Goal: Task Accomplishment & Management: Manage account settings

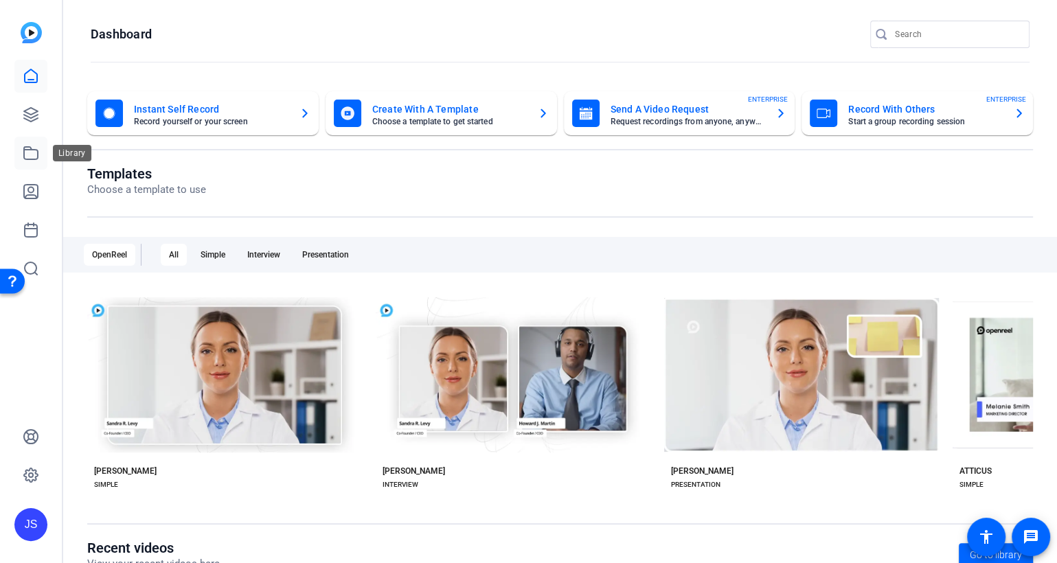
click at [27, 155] on icon at bounding box center [31, 153] width 16 height 16
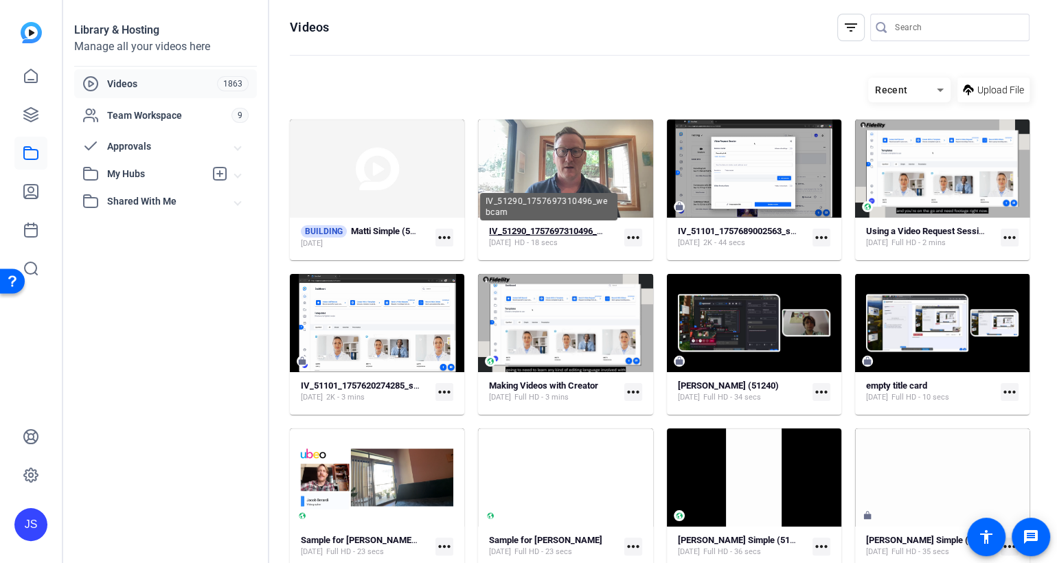
click at [551, 230] on strong "IV_51290_1757697310496_webcam" at bounding box center [559, 231] width 141 height 10
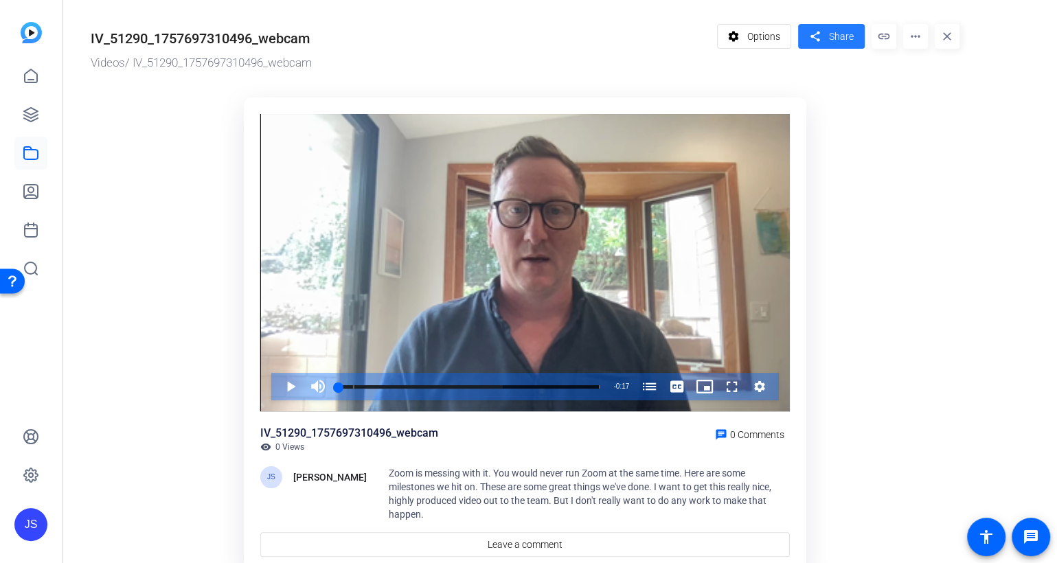
click at [825, 35] on span at bounding box center [831, 36] width 67 height 33
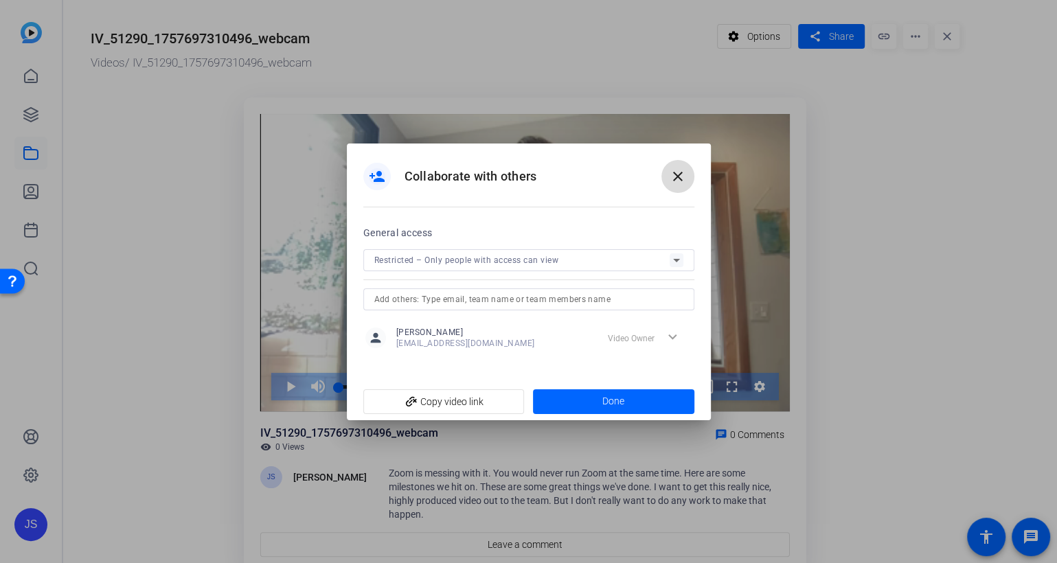
click at [684, 170] on mat-icon "close" at bounding box center [677, 176] width 16 height 16
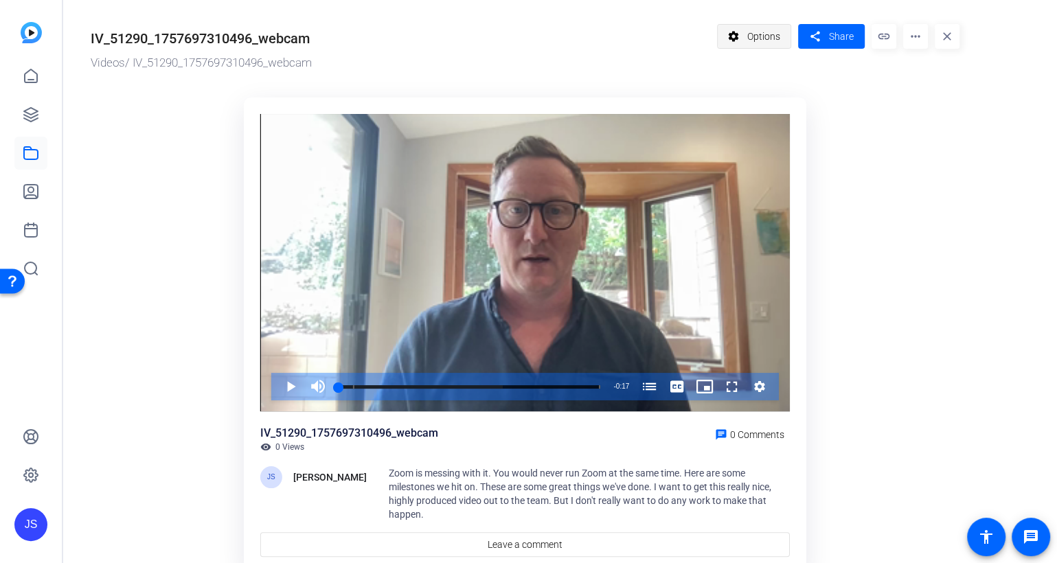
click at [768, 38] on span "Options" at bounding box center [763, 36] width 33 height 26
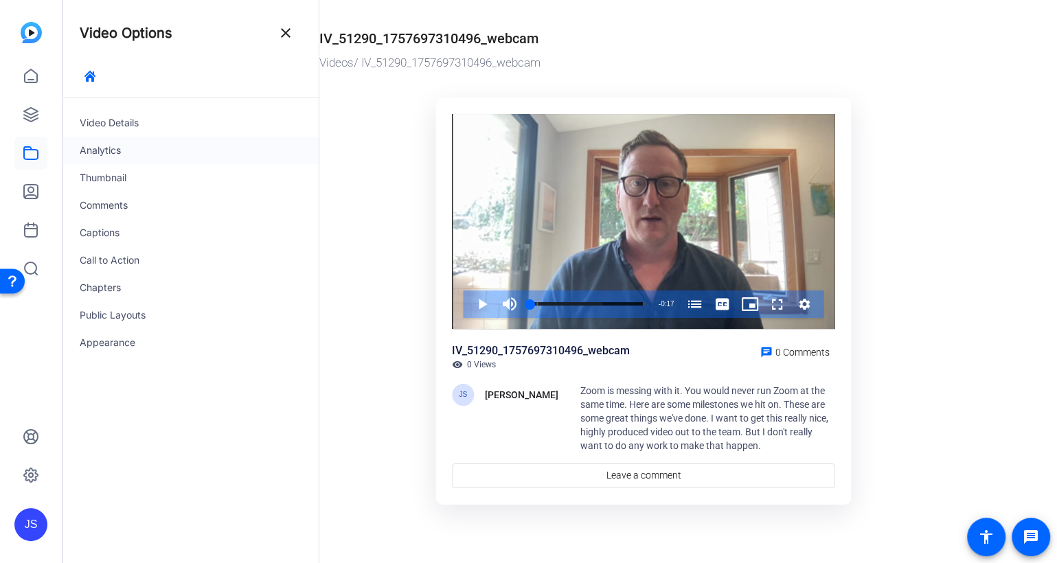
click at [110, 148] on div "Analytics" at bounding box center [190, 150] width 255 height 27
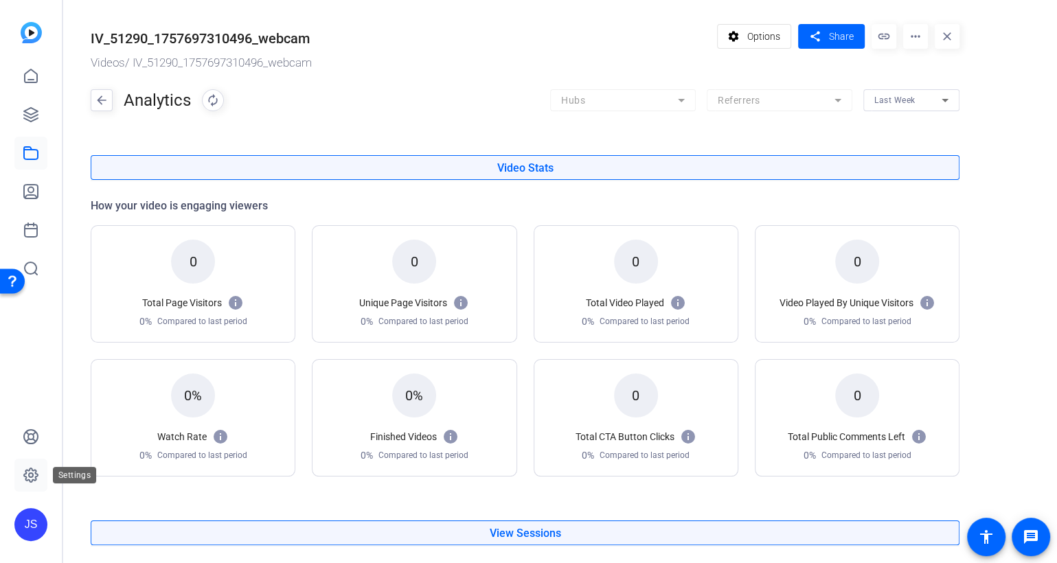
click at [36, 468] on icon at bounding box center [31, 475] width 16 height 16
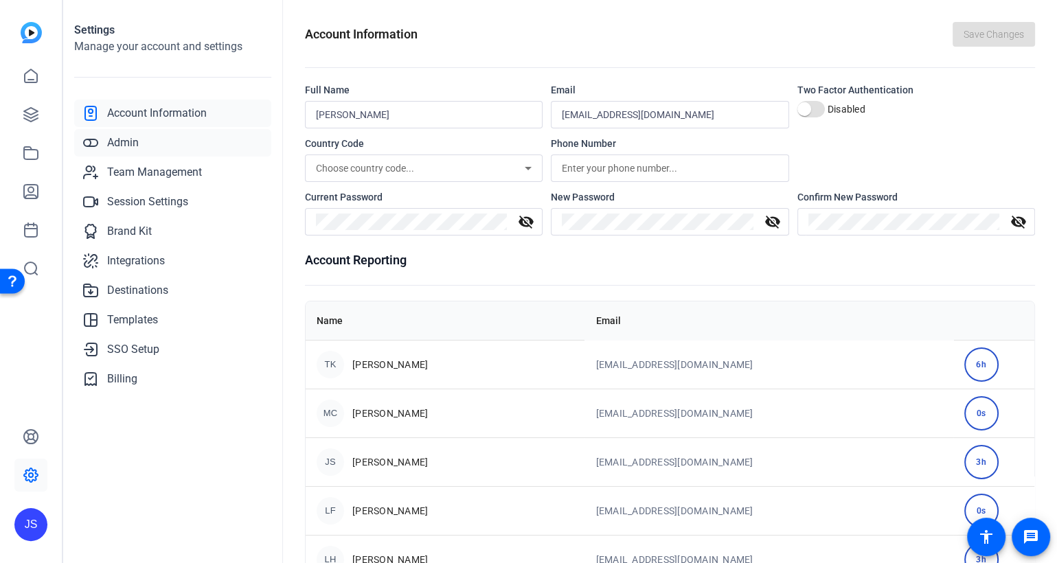
click at [130, 139] on span "Admin" at bounding box center [123, 143] width 32 height 16
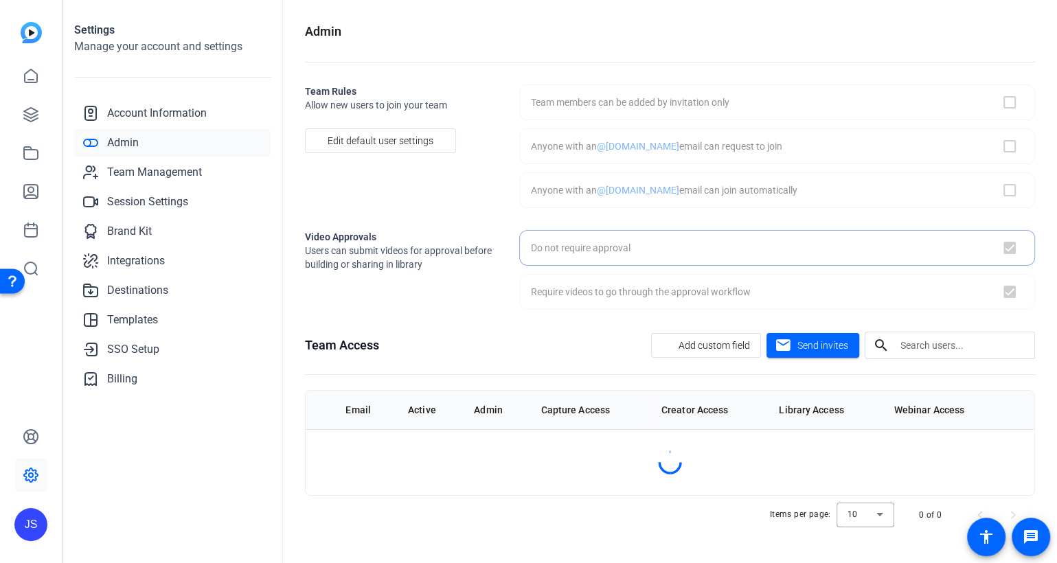
checkbox input "false"
checkbox input "true"
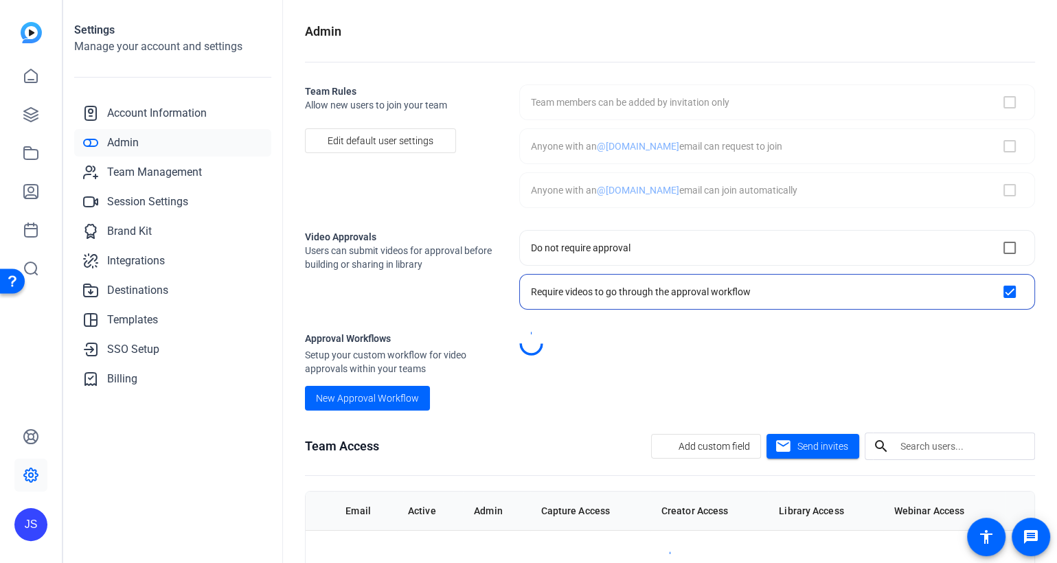
checkbox input "true"
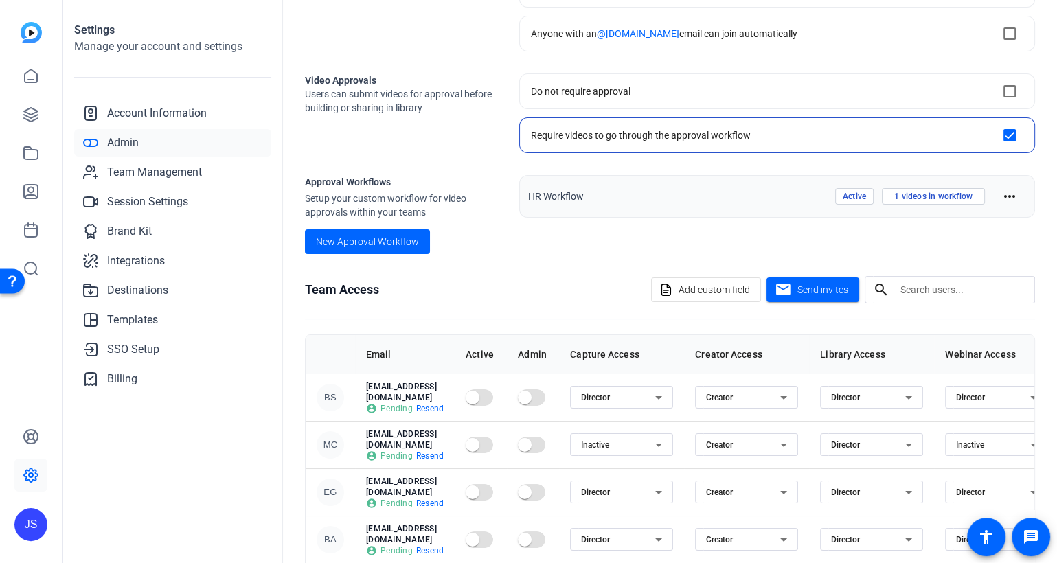
scroll to position [162, 0]
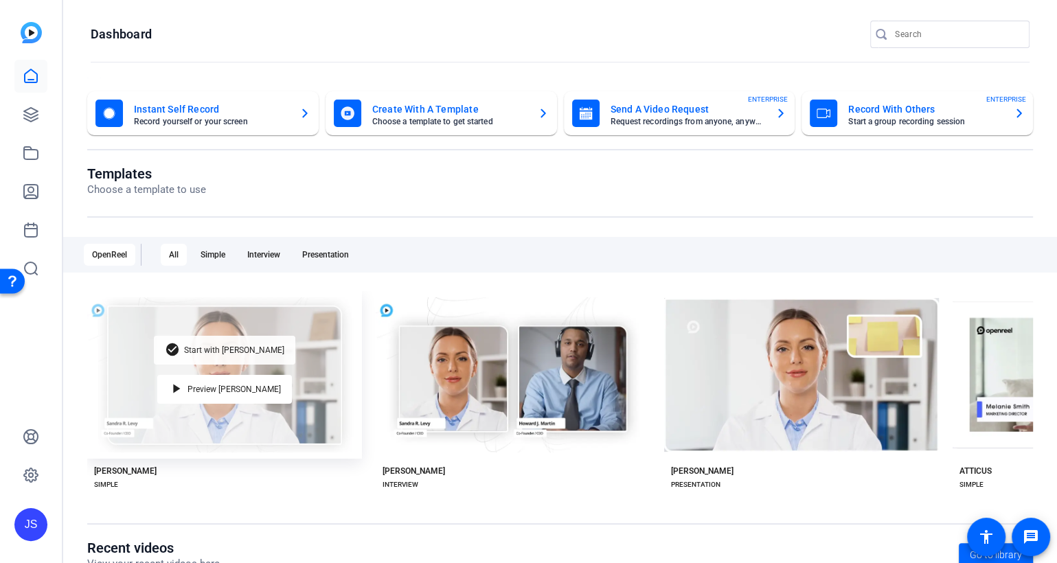
click at [240, 346] on span "Start with [PERSON_NAME]" at bounding box center [234, 350] width 100 height 8
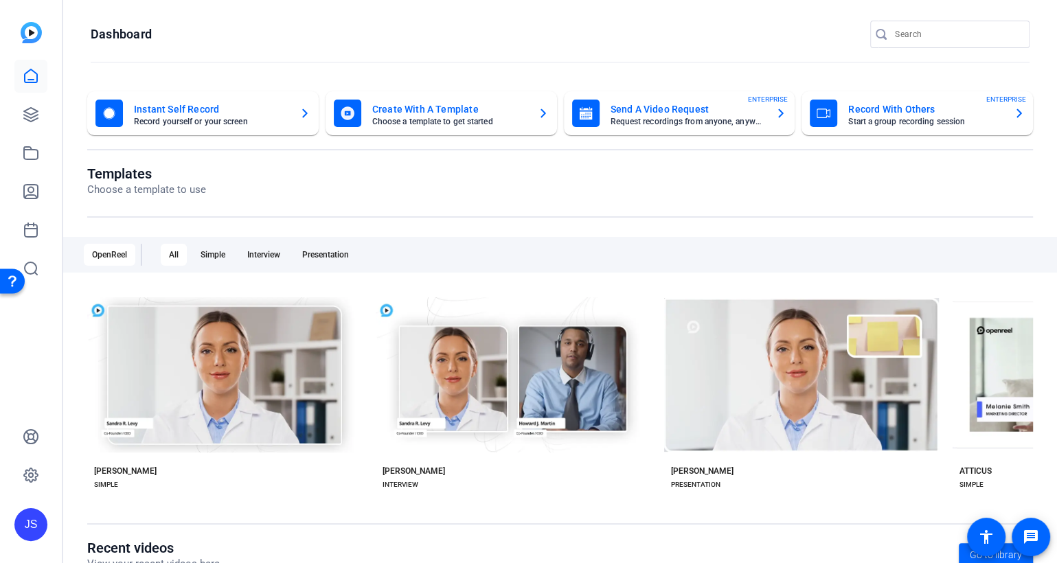
click at [638, 111] on mat-card-title "Send A Video Request" at bounding box center [687, 109] width 154 height 16
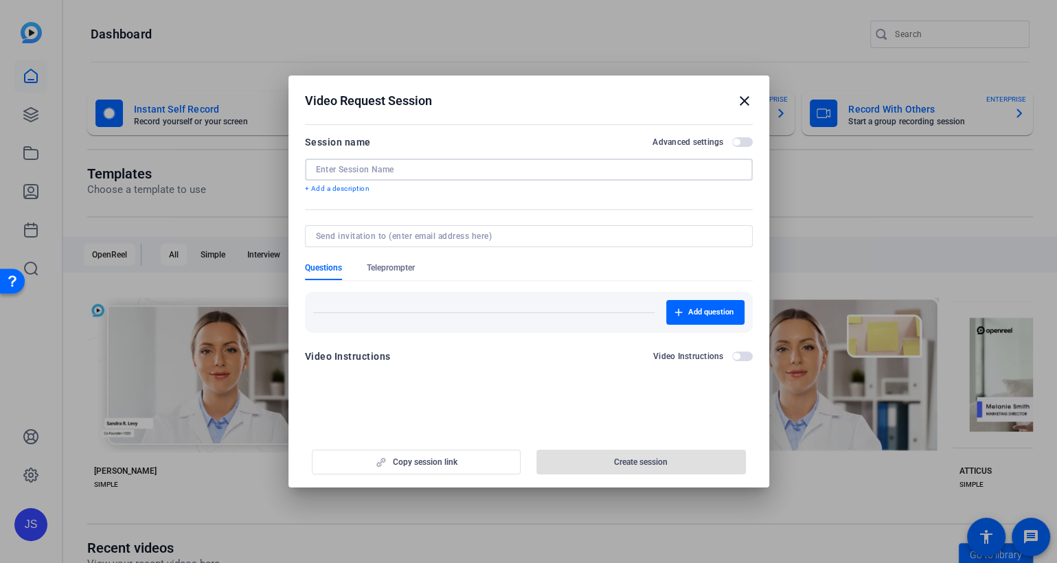
click at [360, 170] on input at bounding box center [529, 169] width 426 height 11
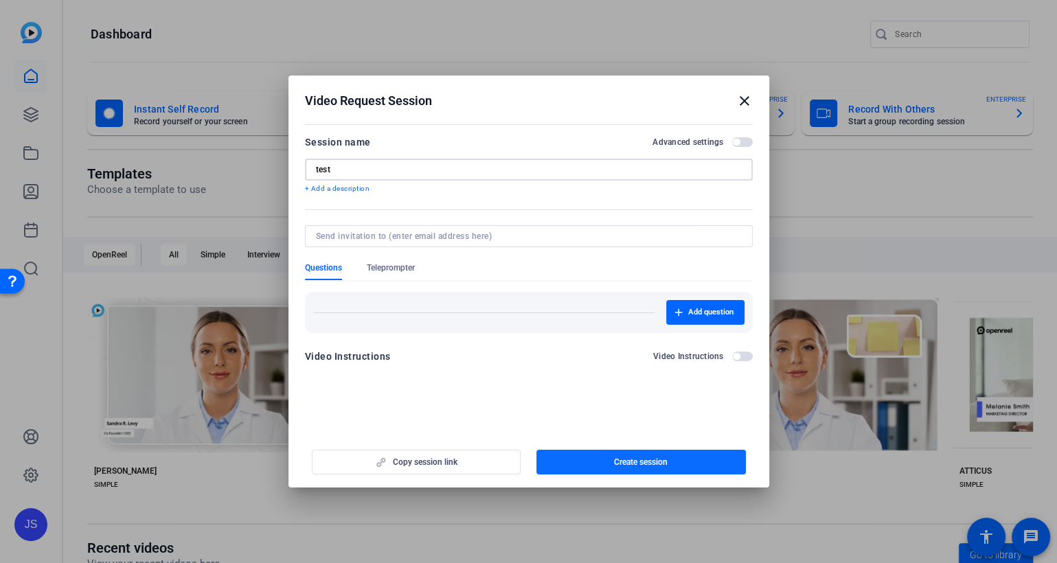
type input "test"
click at [622, 460] on span "Create session" at bounding box center [641, 462] width 54 height 11
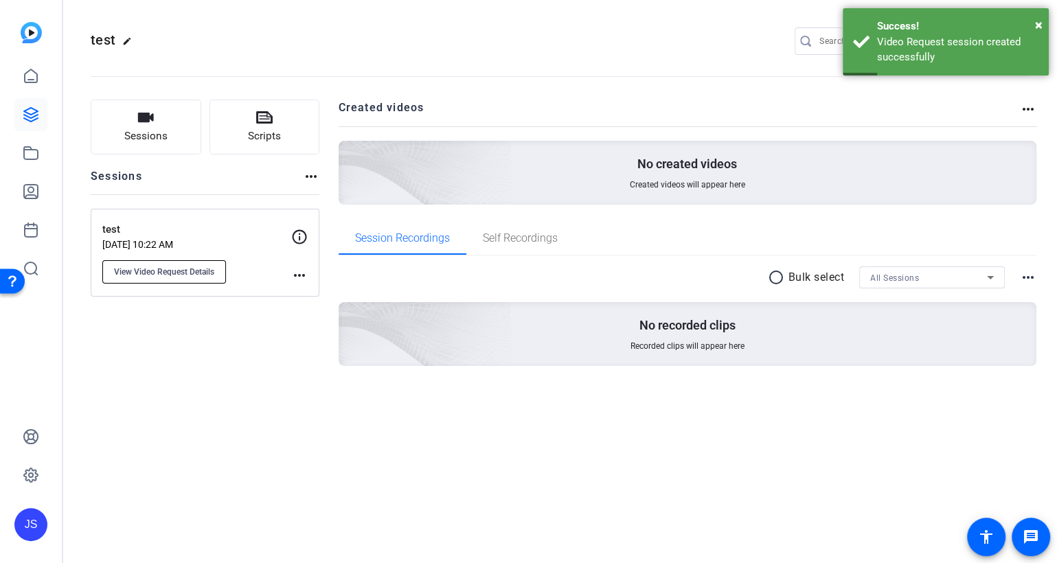
click at [171, 269] on span "View Video Request Details" at bounding box center [164, 271] width 100 height 11
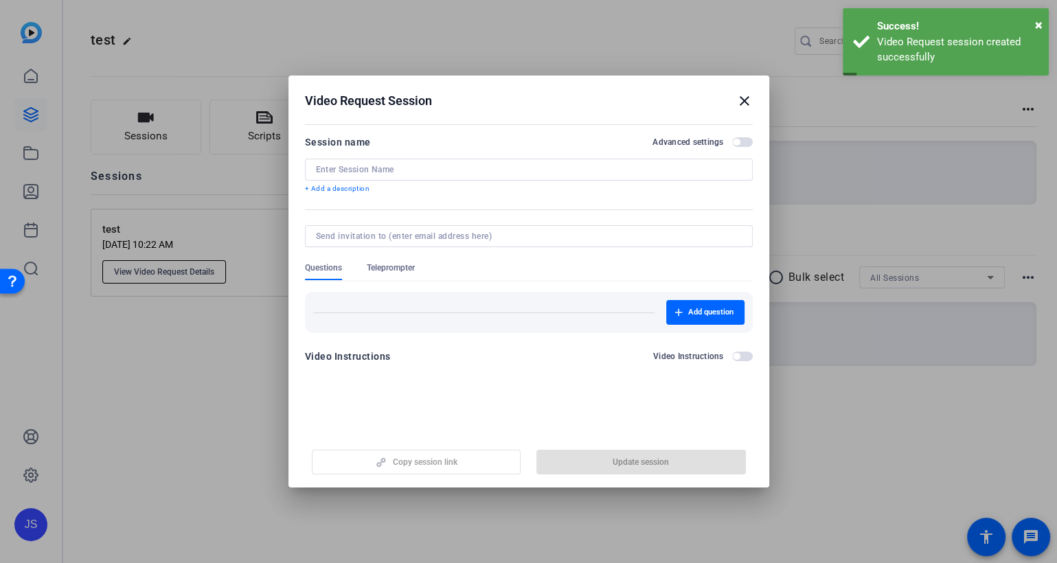
type input "test"
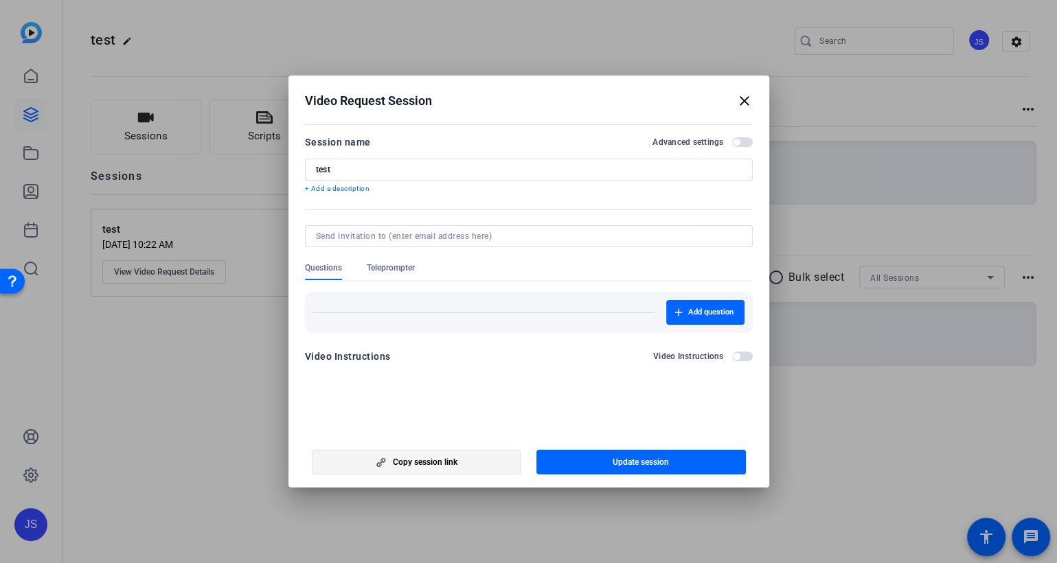
click at [423, 459] on span "Copy session link" at bounding box center [425, 462] width 65 height 11
click at [741, 100] on mat-icon "close" at bounding box center [744, 101] width 16 height 16
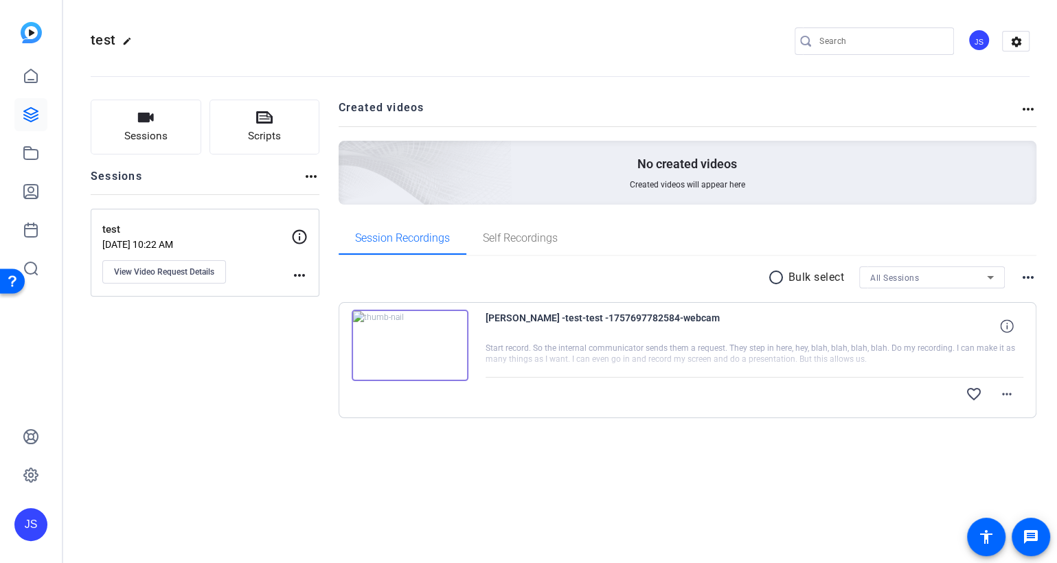
click at [983, 41] on div "JS" at bounding box center [978, 40] width 23 height 23
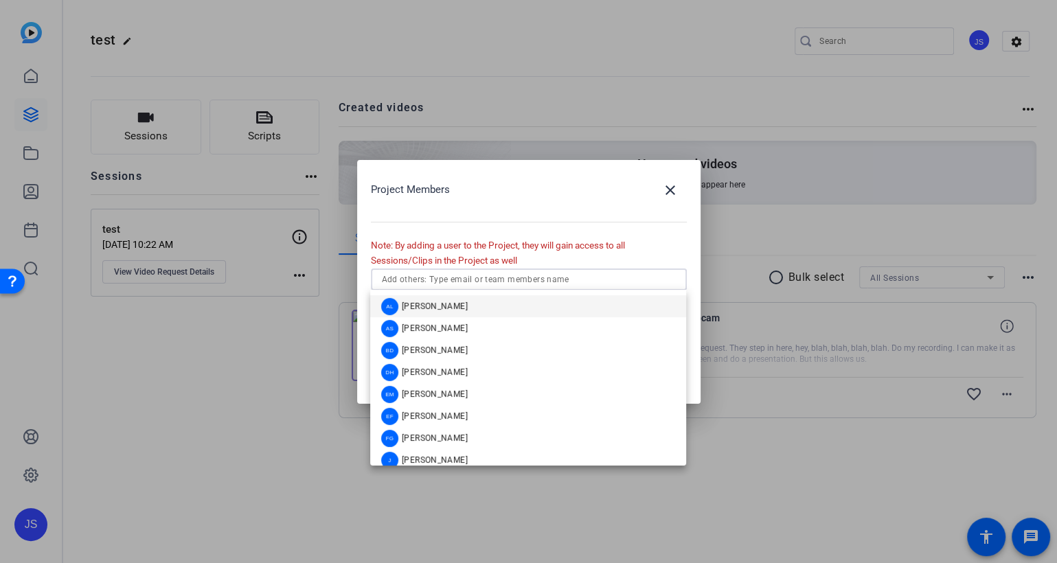
click at [412, 279] on input "text" at bounding box center [529, 279] width 294 height 16
click at [419, 303] on span "[PERSON_NAME]" at bounding box center [435, 306] width 66 height 11
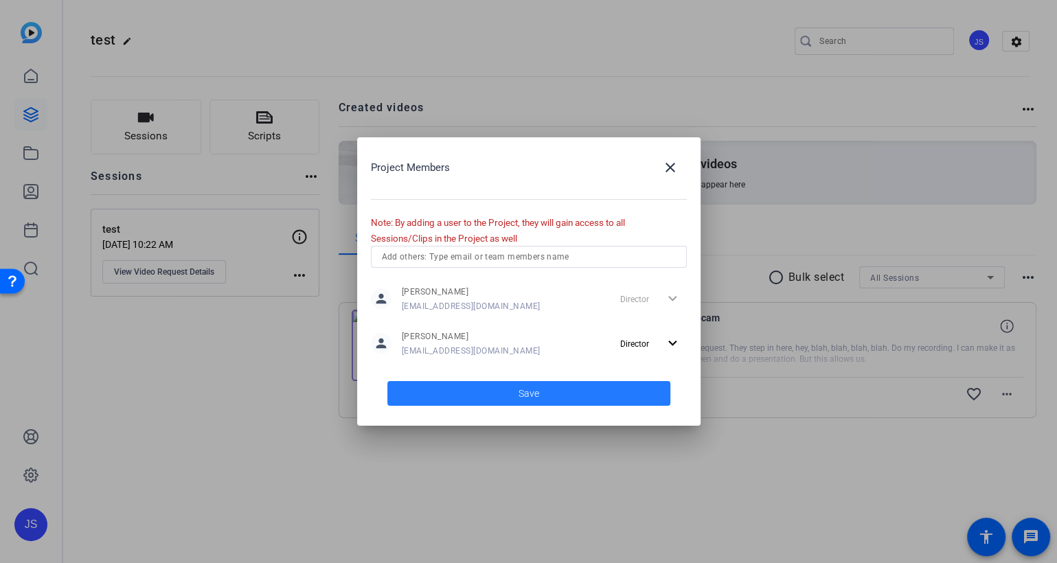
click at [538, 390] on span "Save" at bounding box center [528, 394] width 21 height 14
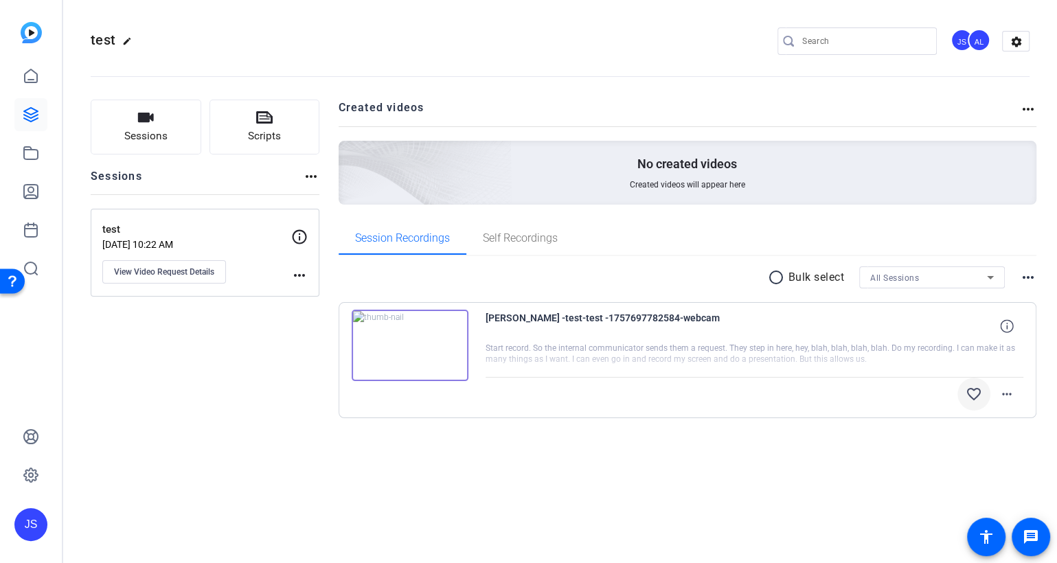
click at [975, 386] on mat-icon "favorite_border" at bounding box center [973, 394] width 16 height 16
click at [32, 78] on icon at bounding box center [31, 76] width 16 height 16
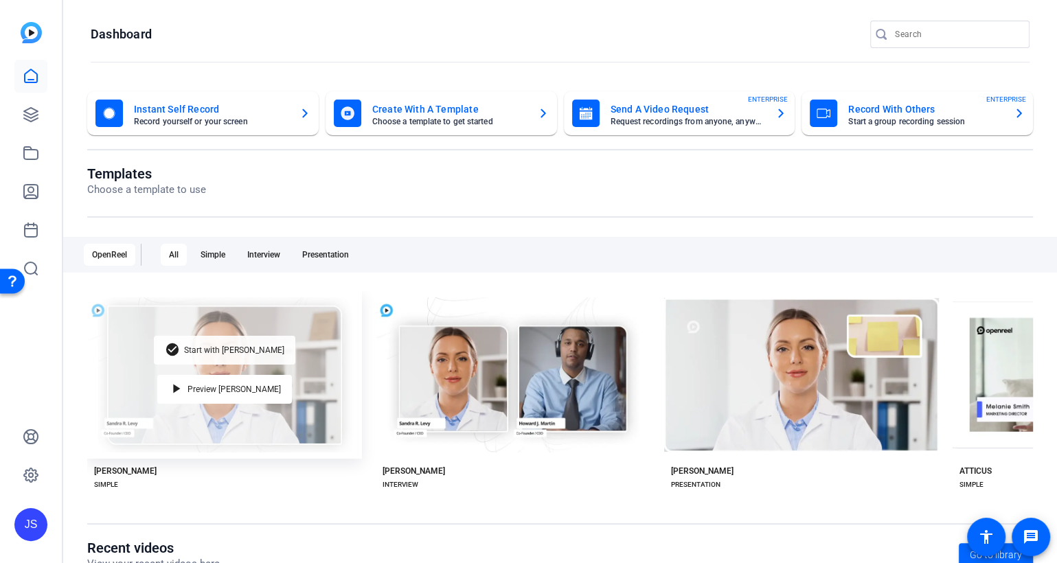
click at [241, 341] on div "check_circle Start with Matti" at bounding box center [224, 350] width 141 height 29
click at [234, 347] on span "Start with [PERSON_NAME]" at bounding box center [234, 350] width 100 height 8
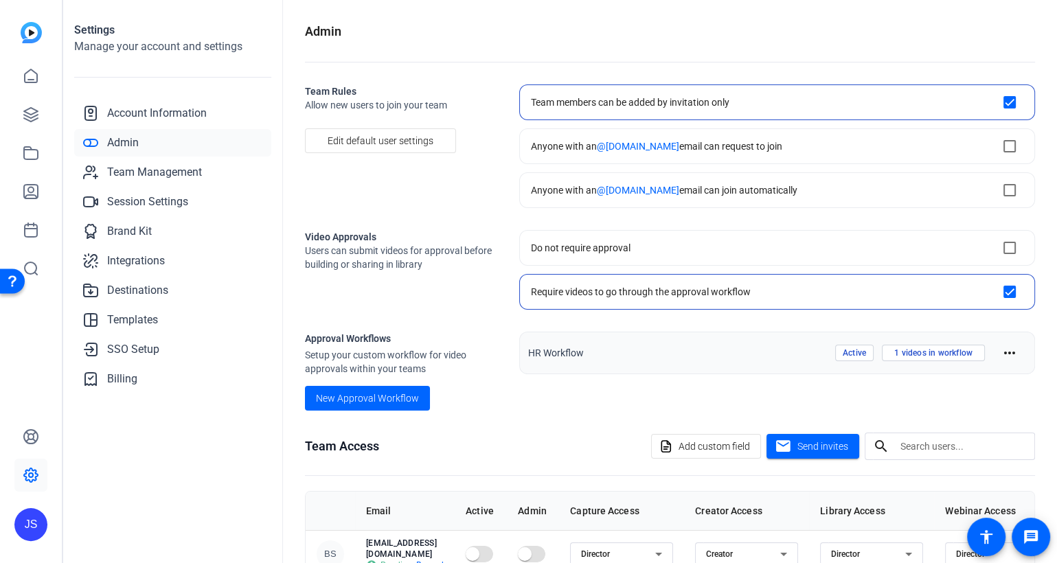
scroll to position [162, 0]
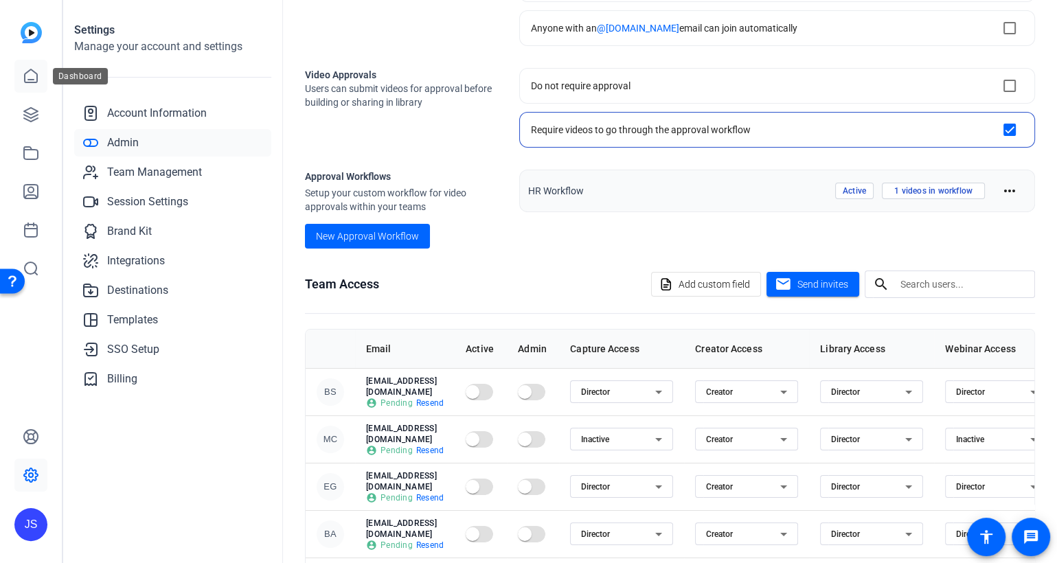
click at [26, 74] on icon at bounding box center [31, 76] width 16 height 16
